Goal: Task Accomplishment & Management: Manage account settings

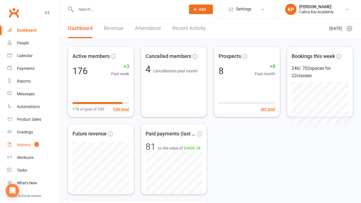
click at [29, 144] on div "Waivers" at bounding box center [24, 144] width 14 height 5
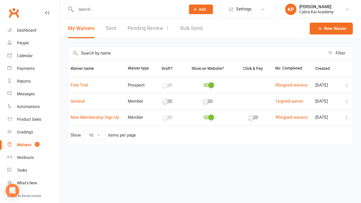
click at [152, 31] on link "Pending Review 1" at bounding box center [149, 28] width 42 height 19
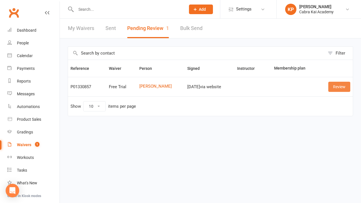
click at [339, 88] on link "Review" at bounding box center [340, 87] width 22 height 10
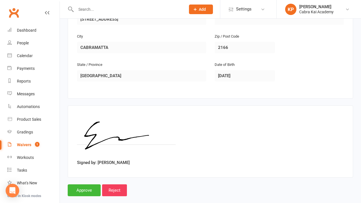
scroll to position [186, 0]
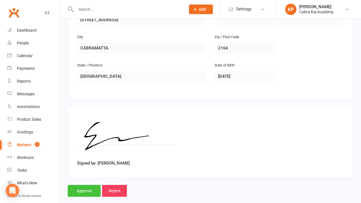
click at [88, 185] on input "Approve" at bounding box center [84, 191] width 33 height 12
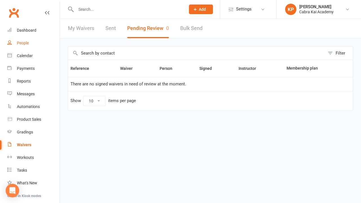
click at [30, 40] on link "People" at bounding box center [33, 43] width 52 height 13
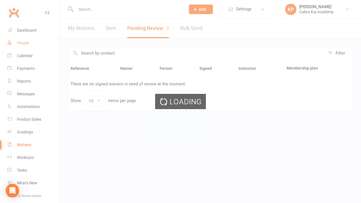
select select "100"
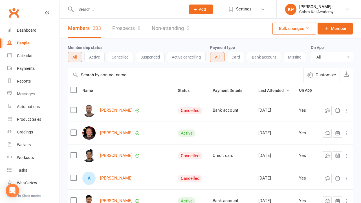
click at [131, 28] on link "Prospects 8" at bounding box center [126, 28] width 28 height 19
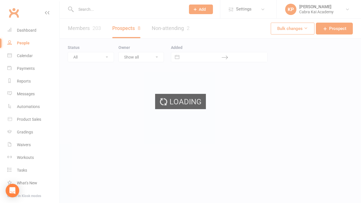
select select "25"
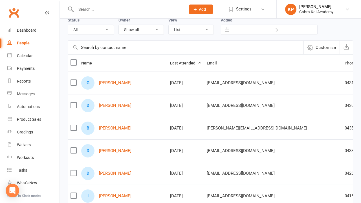
scroll to position [29, 0]
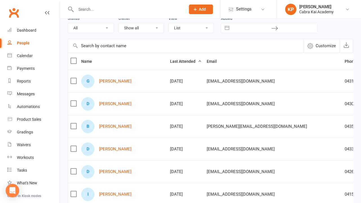
click at [74, 80] on label at bounding box center [74, 81] width 6 height 6
click at [74, 78] on input "checkbox" at bounding box center [74, 78] width 6 height 0
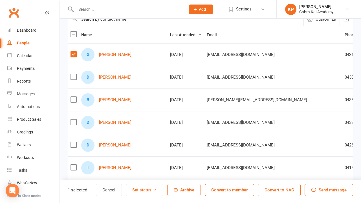
scroll to position [59, 0]
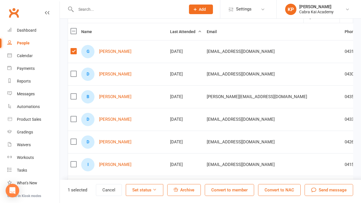
click at [74, 73] on label at bounding box center [74, 74] width 6 height 6
click at [74, 71] on input "checkbox" at bounding box center [74, 71] width 6 height 0
click at [74, 99] on label at bounding box center [74, 96] width 6 height 6
click at [74, 93] on input "checkbox" at bounding box center [74, 93] width 6 height 0
click at [74, 118] on label at bounding box center [74, 119] width 6 height 6
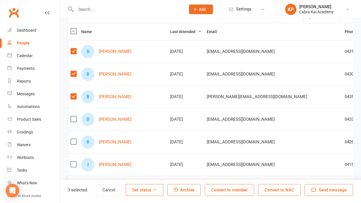
click at [74, 116] on input "checkbox" at bounding box center [74, 116] width 6 height 0
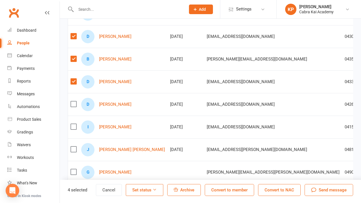
scroll to position [98, 0]
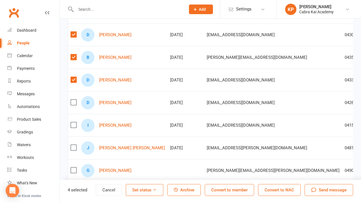
click at [74, 125] on label at bounding box center [74, 125] width 6 height 6
click at [74, 122] on input "checkbox" at bounding box center [74, 122] width 6 height 0
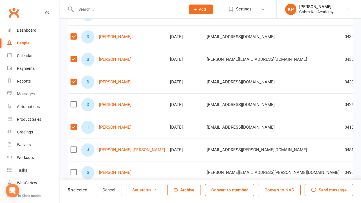
scroll to position [96, 0]
click at [189, 191] on span "Archive" at bounding box center [187, 189] width 14 height 5
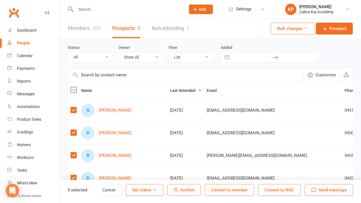
scroll to position [3, 0]
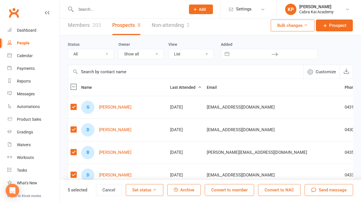
click at [74, 88] on label at bounding box center [74, 87] width 6 height 6
click at [74, 84] on input "checkbox" at bounding box center [74, 84] width 6 height 0
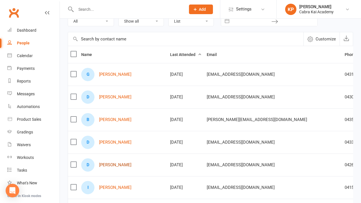
scroll to position [33, 0]
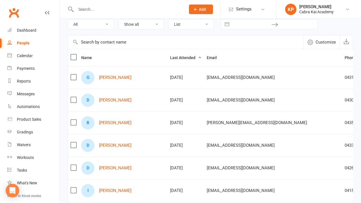
click at [114, 8] on input "text" at bounding box center [128, 9] width 108 height 8
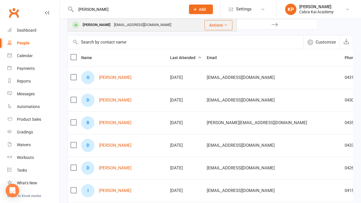
type input "[PERSON_NAME]"
click at [106, 22] on div "[PERSON_NAME]" at bounding box center [96, 25] width 31 height 8
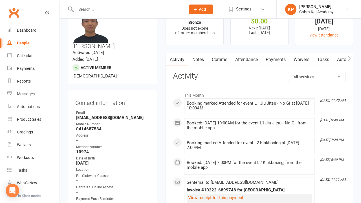
scroll to position [23, 0]
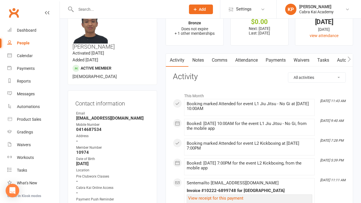
click at [276, 63] on link "Payments" at bounding box center [276, 60] width 28 height 13
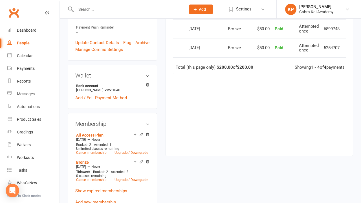
scroll to position [197, 0]
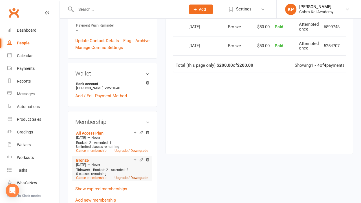
click at [125, 176] on link "Upgrade / Downgrade" at bounding box center [132, 178] width 34 height 4
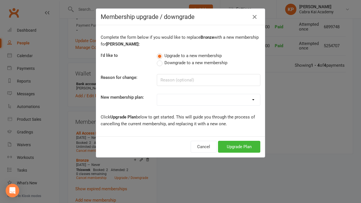
select select "1"
click at [242, 147] on button "Upgrade Plan" at bounding box center [239, 147] width 42 height 12
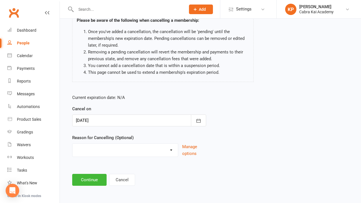
scroll to position [53, 0]
click at [198, 118] on icon "button" at bounding box center [199, 121] width 6 height 6
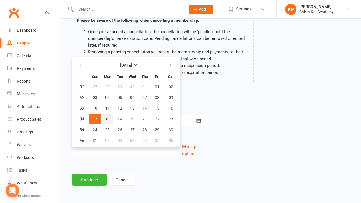
click at [106, 117] on span "18" at bounding box center [107, 119] width 5 height 5
type input "[DATE]"
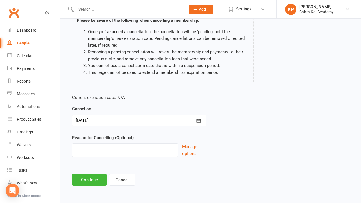
select select "10"
click at [171, 174] on footer "Continue Cancel" at bounding box center [210, 180] width 277 height 12
click at [99, 174] on button "Continue" at bounding box center [89, 180] width 34 height 12
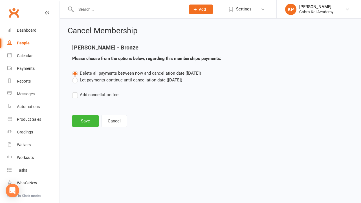
scroll to position [0, 0]
click at [88, 121] on button "Save" at bounding box center [85, 121] width 27 height 12
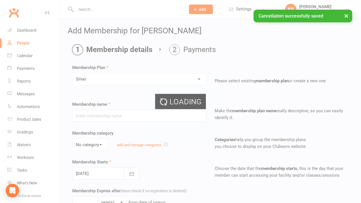
type input "Silver"
select select "0"
type input "0"
type input "4"
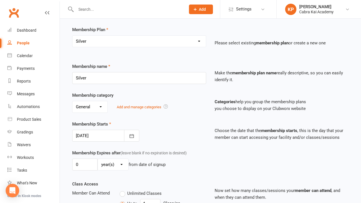
scroll to position [38, 0]
click at [134, 136] on icon "button" at bounding box center [132, 136] width 4 height 4
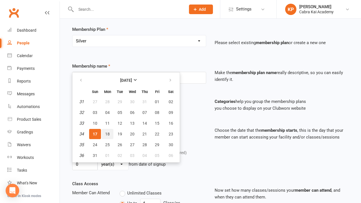
click at [106, 134] on span "18" at bounding box center [107, 134] width 5 height 5
type input "[DATE]"
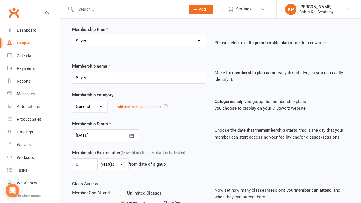
click at [203, 126] on div "Membership Starts [DATE] [DATE] Sun Mon Tue Wed Thu Fri Sat 31 27 28 29 30 31 0…" at bounding box center [139, 130] width 143 height 21
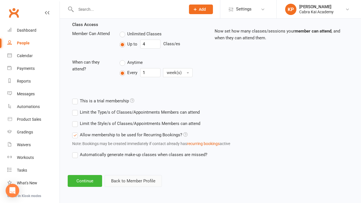
scroll to position [202, 0]
click at [90, 176] on button "Continue" at bounding box center [85, 181] width 34 height 12
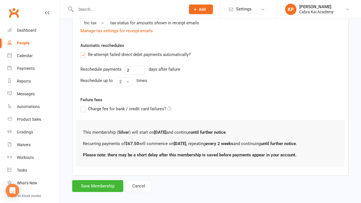
scroll to position [0, 0]
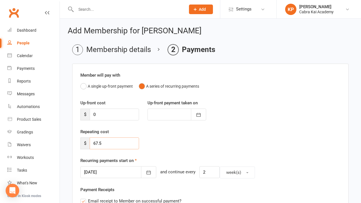
click at [98, 143] on input "67.5" at bounding box center [114, 143] width 49 height 12
type input "62.5"
click at [182, 132] on div "Repeating cost $ 62.5" at bounding box center [210, 142] width 269 height 29
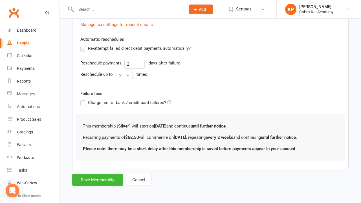
scroll to position [212, 0]
click at [101, 176] on button "Save Membership" at bounding box center [97, 180] width 51 height 12
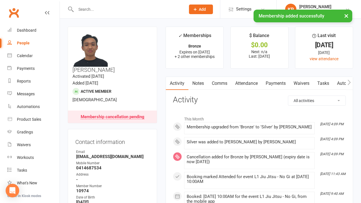
click at [223, 83] on link "Comms" at bounding box center [219, 83] width 23 height 13
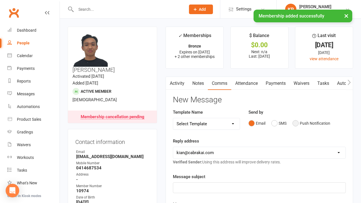
click at [299, 122] on button "Push Notification" at bounding box center [312, 123] width 38 height 11
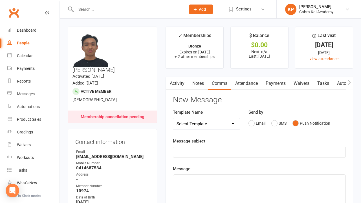
select select "21"
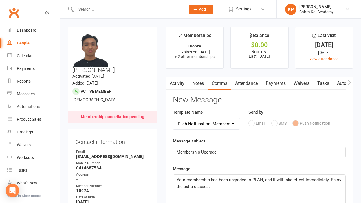
scroll to position [20, 0]
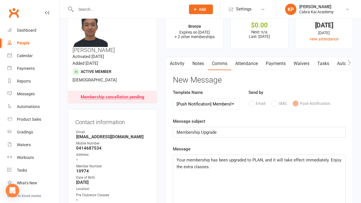
click at [260, 159] on span "Your membership has been upgraded to PLAN, and it will take effect immediately.…" at bounding box center [260, 163] width 166 height 12
click at [316, 159] on span "Your membership has been upgraded to Silver, and it will take effect immediatel…" at bounding box center [259, 163] width 165 height 12
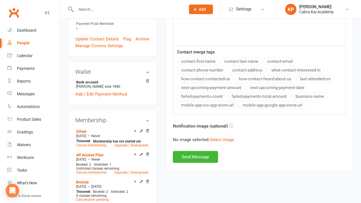
scroll to position [218, 0]
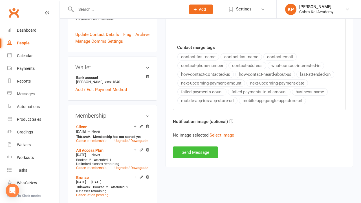
click at [199, 153] on button "Send Message" at bounding box center [195, 152] width 45 height 12
select select
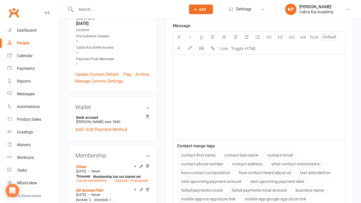
scroll to position [170, 0]
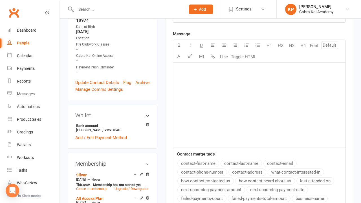
click at [113, 7] on input "text" at bounding box center [128, 9] width 108 height 8
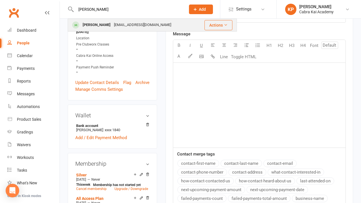
type input "[PERSON_NAME]"
click at [103, 25] on div "[PERSON_NAME]" at bounding box center [96, 25] width 31 height 8
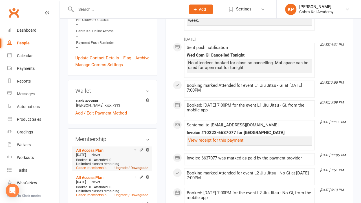
scroll to position [209, 0]
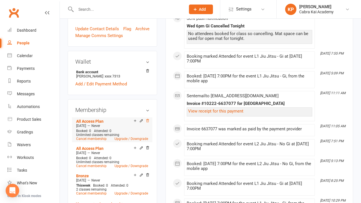
click at [148, 119] on icon at bounding box center [148, 121] width 4 height 4
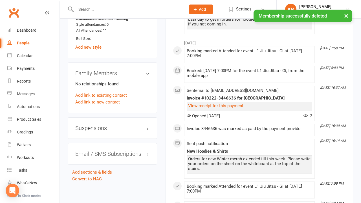
scroll to position [596, 0]
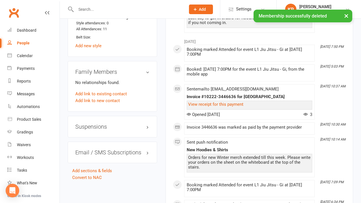
click at [148, 123] on h3 "Suspensions" at bounding box center [112, 126] width 74 height 6
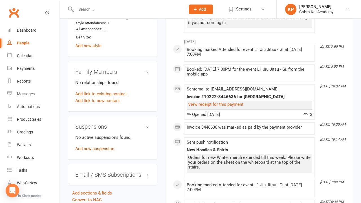
click at [107, 146] on link "Add new suspension" at bounding box center [94, 148] width 39 height 5
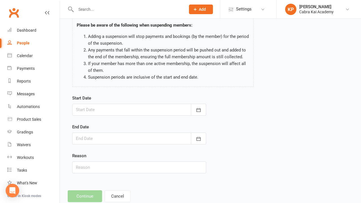
scroll to position [51, 0]
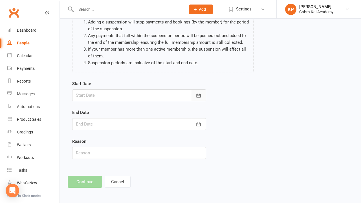
click at [200, 95] on icon "button" at bounding box center [199, 95] width 4 height 4
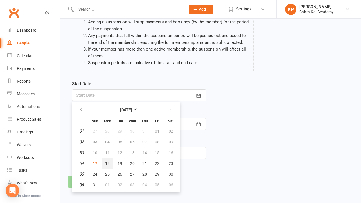
click at [108, 162] on span "18" at bounding box center [107, 163] width 5 height 5
type input "[DATE]"
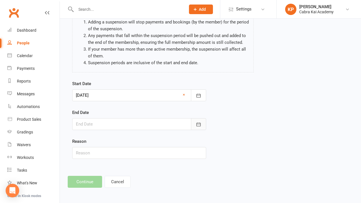
click at [200, 121] on icon "button" at bounding box center [199, 124] width 6 height 6
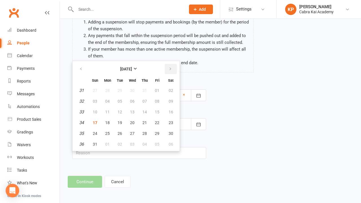
click at [171, 69] on icon "button" at bounding box center [171, 69] width 4 height 5
click at [95, 133] on span "28" at bounding box center [95, 133] width 5 height 5
type input "[DATE]"
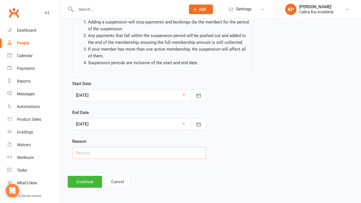
click at [110, 156] on input "text" at bounding box center [139, 153] width 134 height 12
paste input "Unable to play [MEDICAL_DATA] for the next 6 weeks."
type input "Unable to play [MEDICAL_DATA] for the next 6 weeks."
click at [84, 180] on button "Continue" at bounding box center [85, 182] width 34 height 12
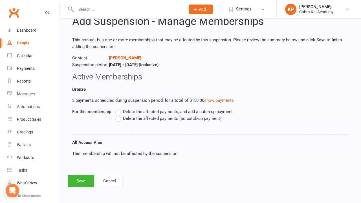
scroll to position [24, 0]
click at [138, 115] on span "Delete the affected payments (no catch-up payment)" at bounding box center [172, 118] width 99 height 6
click at [119, 115] on input "Delete the affected payments (no catch-up payment)" at bounding box center [118, 115] width 4 height 0
click at [86, 177] on button "Save" at bounding box center [81, 181] width 27 height 12
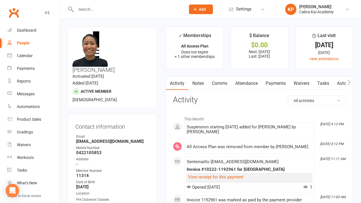
click at [219, 85] on link "Comms" at bounding box center [219, 83] width 23 height 13
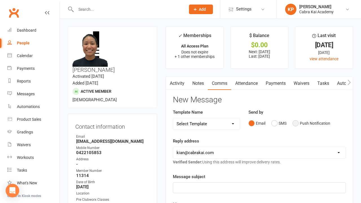
click at [301, 121] on button "Push Notification" at bounding box center [312, 123] width 38 height 11
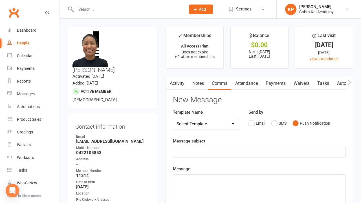
select select "20"
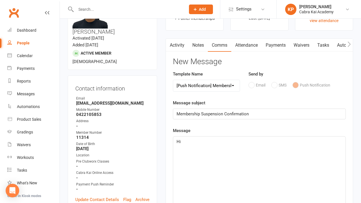
scroll to position [43, 0]
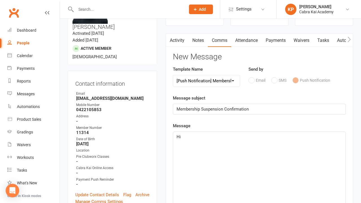
click at [182, 135] on p "Hi" at bounding box center [260, 136] width 166 height 7
click at [178, 136] on span "Hi" at bounding box center [179, 136] width 4 height 5
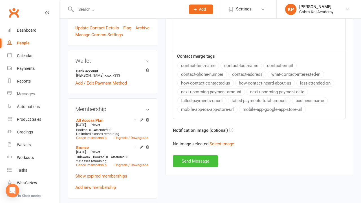
scroll to position [210, 0]
click at [189, 157] on button "Send Message" at bounding box center [195, 161] width 45 height 12
select select
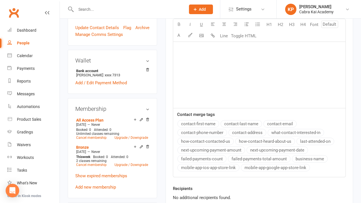
click at [109, 12] on input "text" at bounding box center [128, 9] width 108 height 8
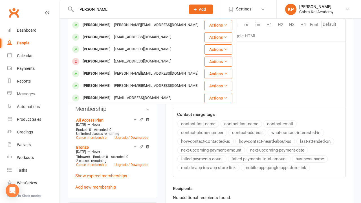
type input "[PERSON_NAME]"
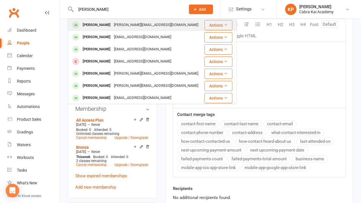
drag, startPoint x: 109, startPoint y: 12, endPoint x: 136, endPoint y: 27, distance: 31.2
click at [136, 27] on div "[PERSON_NAME][EMAIL_ADDRESS][DOMAIN_NAME]" at bounding box center [156, 25] width 88 height 8
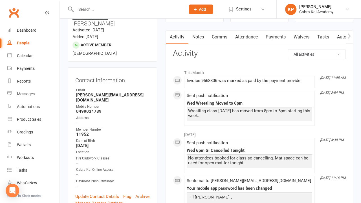
scroll to position [30, 0]
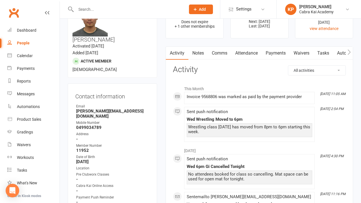
click at [277, 54] on link "Payments" at bounding box center [276, 53] width 28 height 13
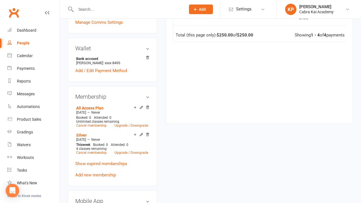
scroll to position [228, 0]
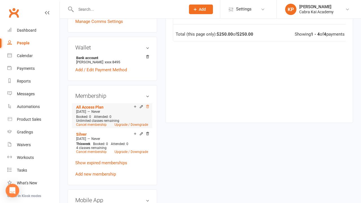
click at [149, 105] on icon at bounding box center [148, 106] width 3 height 3
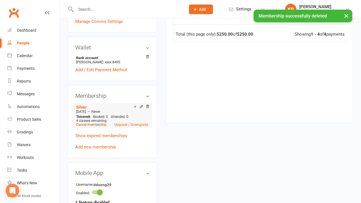
click at [101, 123] on link "Cancel membership" at bounding box center [91, 125] width 30 height 4
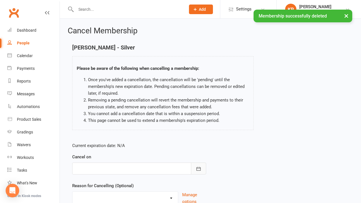
click at [198, 169] on icon "button" at bounding box center [199, 169] width 6 height 6
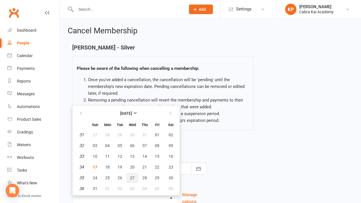
click at [133, 178] on span "27" at bounding box center [132, 177] width 5 height 5
type input "[DATE]"
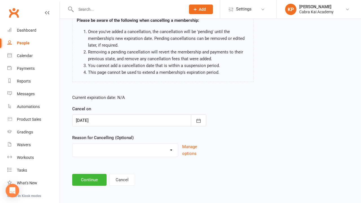
scroll to position [53, 0]
click at [160, 165] on main "[PERSON_NAME] - Silver Please be aware of the following when cancelling a membe…" at bounding box center [211, 90] width 286 height 189
select select "9"
click at [90, 177] on button "Continue" at bounding box center [89, 180] width 34 height 12
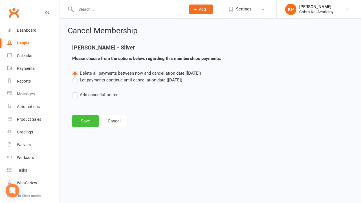
click at [89, 122] on button "Save" at bounding box center [85, 121] width 27 height 12
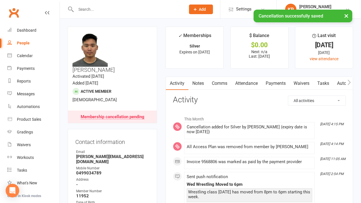
click at [224, 80] on link "Comms" at bounding box center [219, 83] width 23 height 13
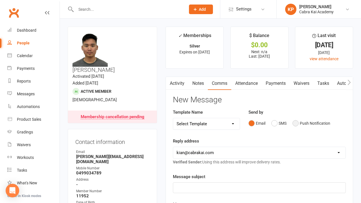
click at [298, 121] on button "Push Notification" at bounding box center [312, 123] width 38 height 11
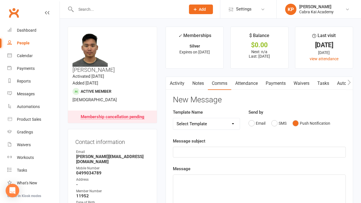
click at [219, 124] on select "Select Template [SMS] [Default template - review before using] Appointment remi…" at bounding box center [206, 123] width 67 height 11
select select "17"
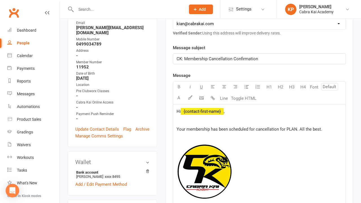
scroll to position [129, 0]
click at [293, 128] on span "Your membership has been scheduled for cancellation for PLAN. All the best." at bounding box center [250, 129] width 146 height 5
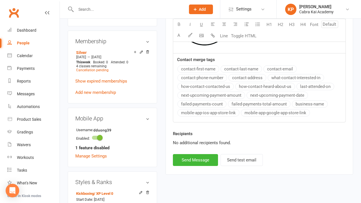
scroll to position [299, 0]
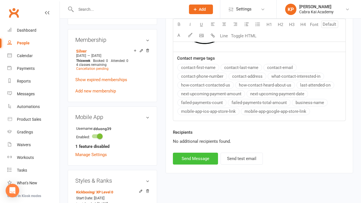
click at [199, 160] on button "Send Message" at bounding box center [195, 158] width 45 height 12
select select
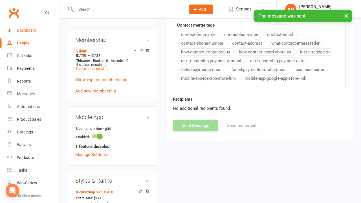
click at [27, 31] on div "Dashboard" at bounding box center [26, 30] width 19 height 5
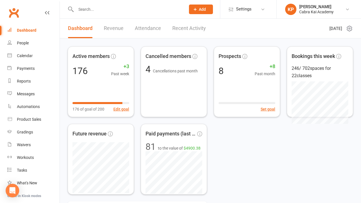
click at [232, 147] on div "Active members 176 +3 Past week 176 of goal of 200 Edit goal Cancelled members …" at bounding box center [211, 120] width 286 height 148
